Goal: Check status: Check status

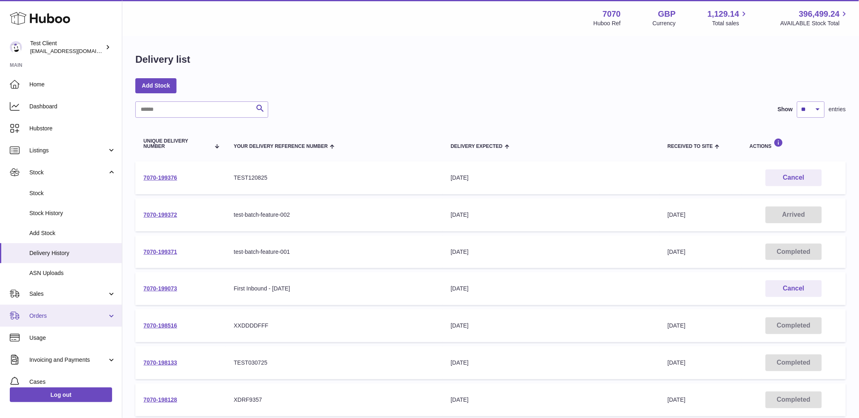
click at [62, 316] on span "Orders" at bounding box center [68, 316] width 78 height 8
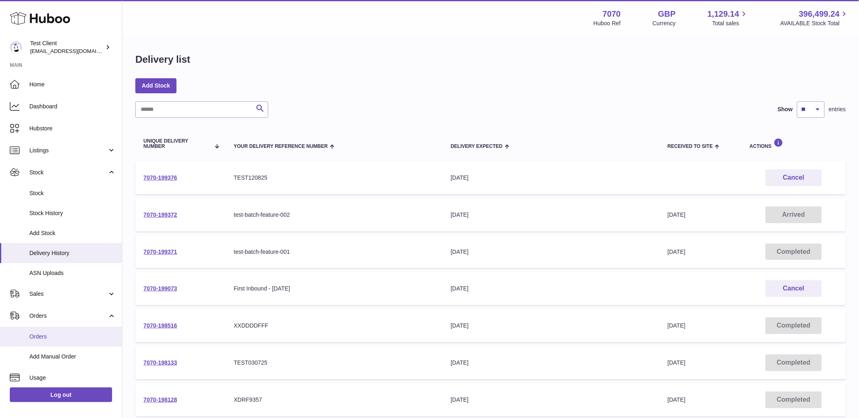
click at [70, 335] on span "Orders" at bounding box center [72, 337] width 86 height 8
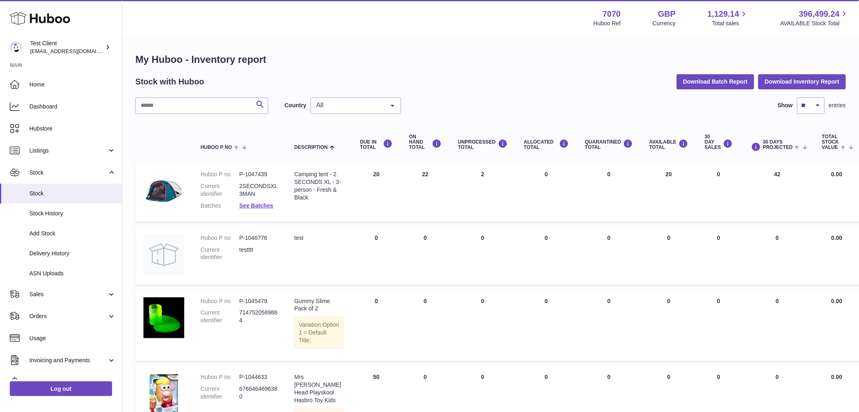
drag, startPoint x: 537, startPoint y: 173, endPoint x: 533, endPoint y: 174, distance: 4.3
click at [533, 174] on td "ALLOCATED Total 0" at bounding box center [546, 192] width 61 height 60
click at [534, 177] on td "ALLOCATED Total 0" at bounding box center [546, 192] width 61 height 60
drag, startPoint x: 537, startPoint y: 174, endPoint x: 532, endPoint y: 174, distance: 4.5
click at [532, 174] on td "ALLOCATED Total 0" at bounding box center [546, 192] width 61 height 60
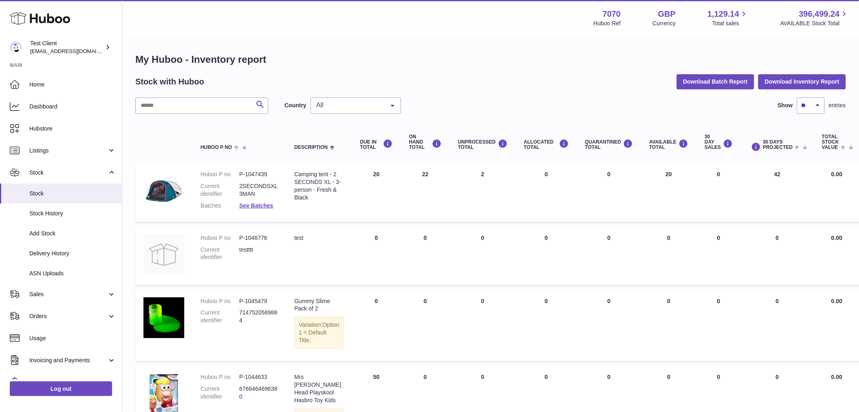
click at [535, 177] on td "ALLOCATED Total 0" at bounding box center [546, 192] width 61 height 60
drag, startPoint x: 537, startPoint y: 174, endPoint x: 532, endPoint y: 174, distance: 4.5
click at [532, 174] on td "ALLOCATED Total 0" at bounding box center [546, 192] width 61 height 60
click at [56, 321] on link "Orders" at bounding box center [61, 316] width 122 height 22
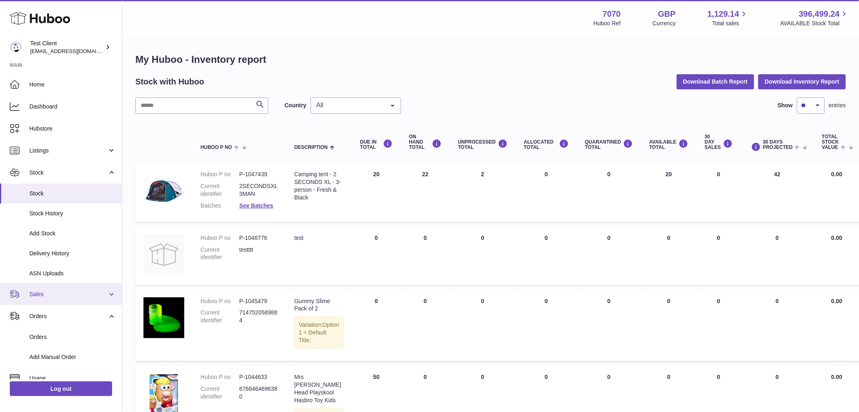
click at [56, 299] on link "Sales" at bounding box center [61, 294] width 122 height 22
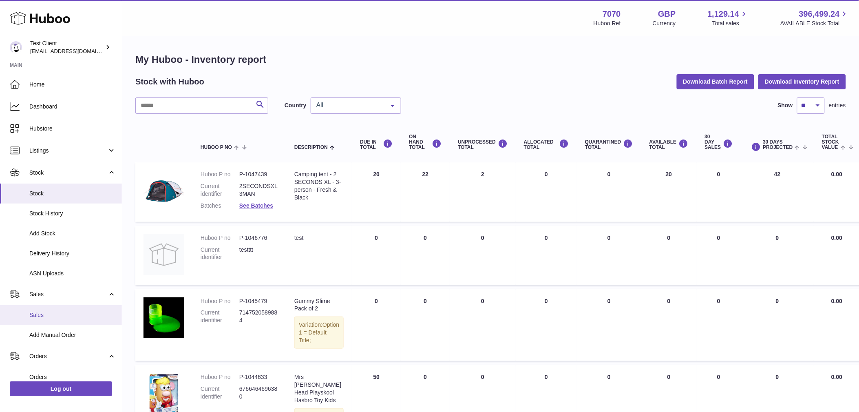
click at [51, 317] on span "Sales" at bounding box center [72, 315] width 86 height 8
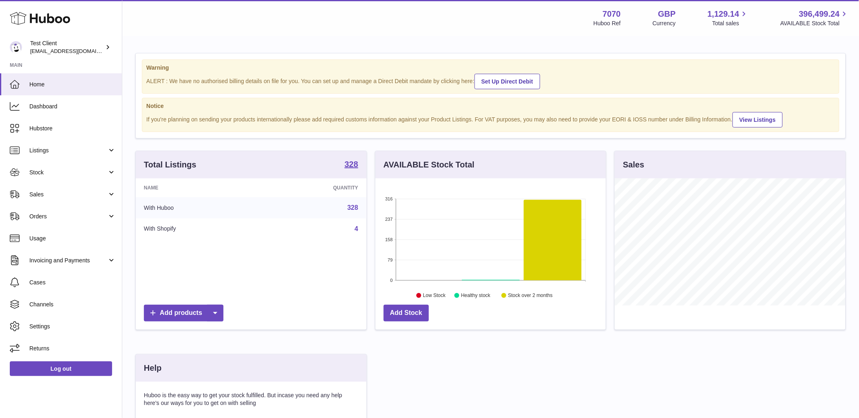
scroll to position [127, 230]
click at [80, 197] on span "Sales" at bounding box center [68, 195] width 78 height 8
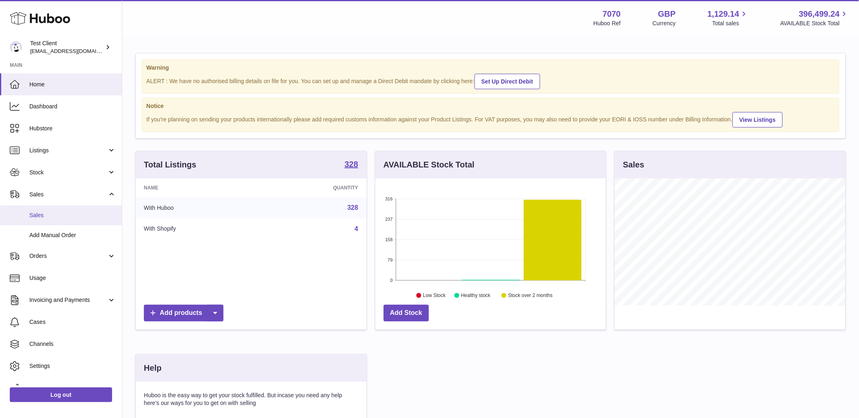
click at [68, 213] on span "Sales" at bounding box center [72, 216] width 86 height 8
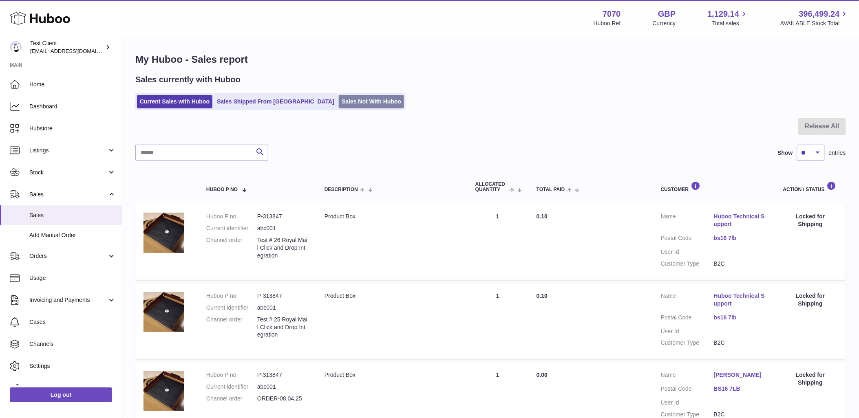
click at [339, 104] on link "Sales Not With Huboo" at bounding box center [371, 101] width 65 height 13
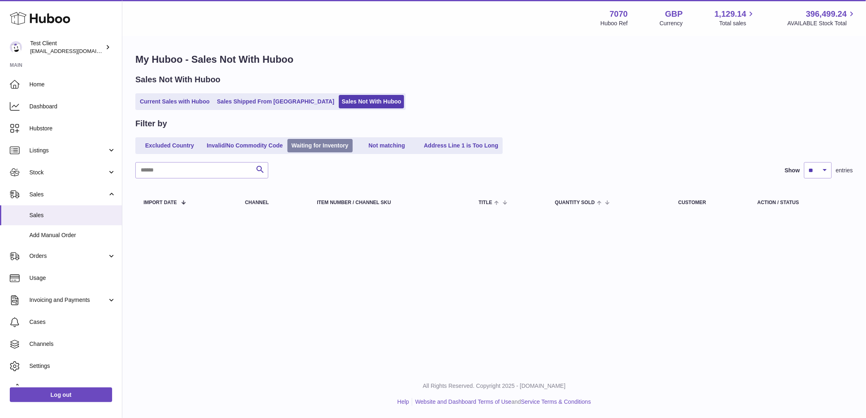
click at [331, 147] on link "Waiting for Inventory" at bounding box center [319, 145] width 65 height 13
click at [169, 102] on link "Current Sales with Huboo" at bounding box center [174, 101] width 75 height 13
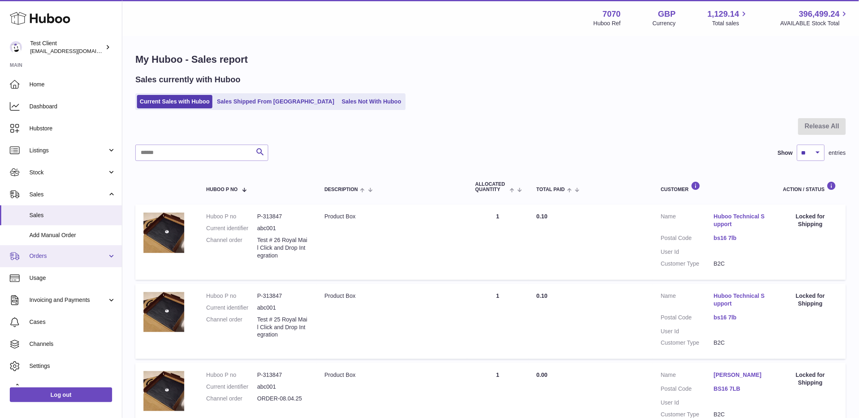
click at [90, 257] on span "Orders" at bounding box center [68, 256] width 78 height 8
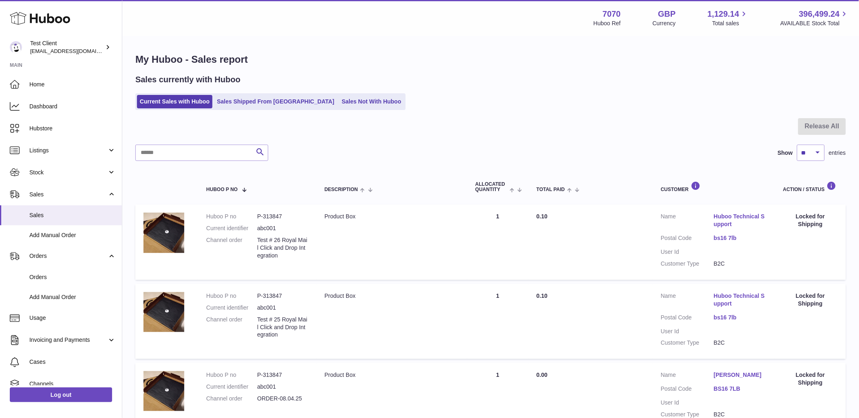
click at [722, 218] on link "Huboo Technical Support" at bounding box center [740, 220] width 53 height 15
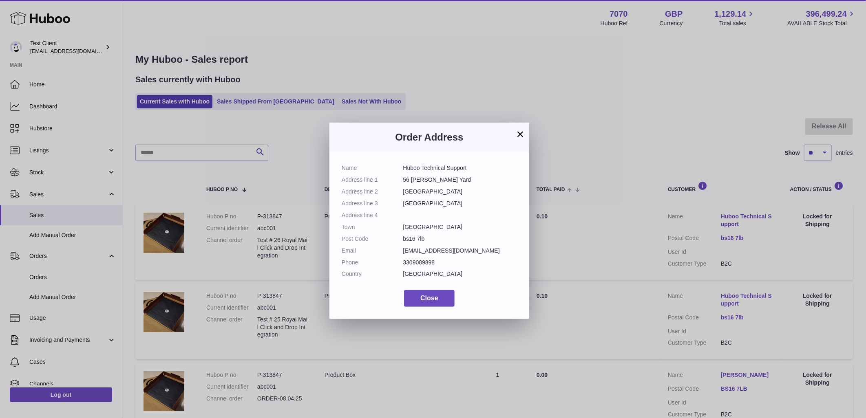
click at [516, 135] on button "×" at bounding box center [520, 134] width 10 height 10
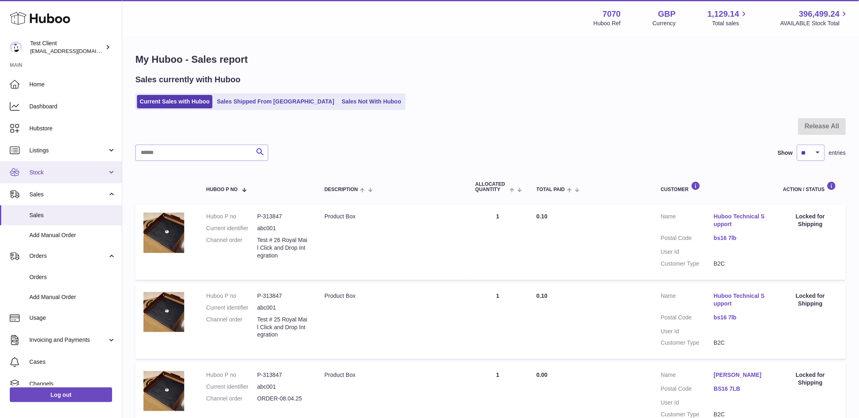
drag, startPoint x: 77, startPoint y: 170, endPoint x: 76, endPoint y: 175, distance: 5.2
click at [77, 170] on span "Stock" at bounding box center [68, 173] width 78 height 8
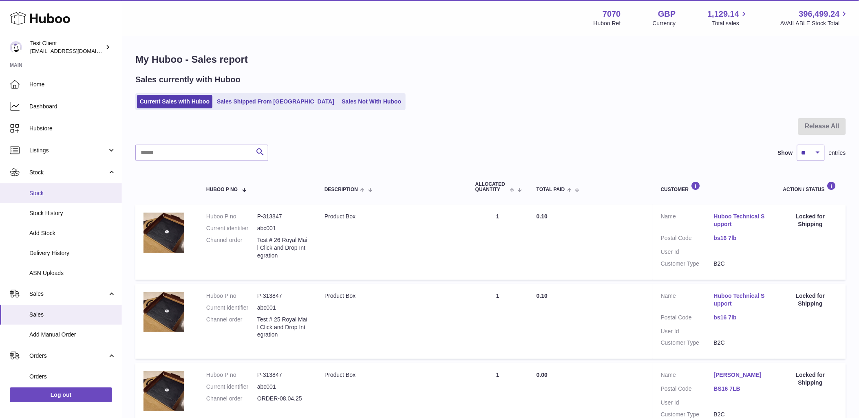
click at [60, 194] on span "Stock" at bounding box center [72, 194] width 86 height 8
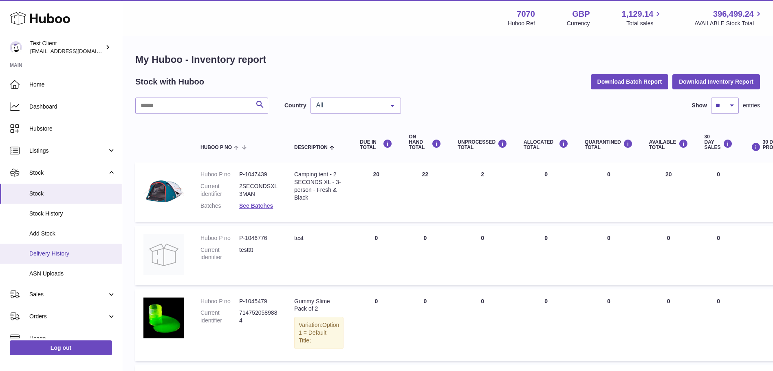
click at [73, 258] on link "Delivery History" at bounding box center [61, 253] width 122 height 20
